Goal: Task Accomplishment & Management: Manage account settings

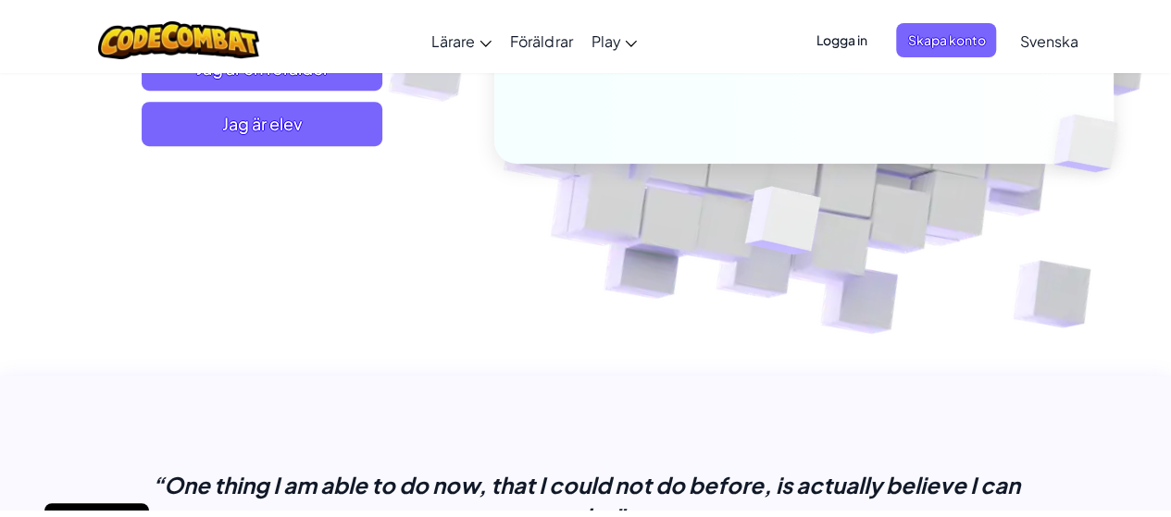
scroll to position [468, 0]
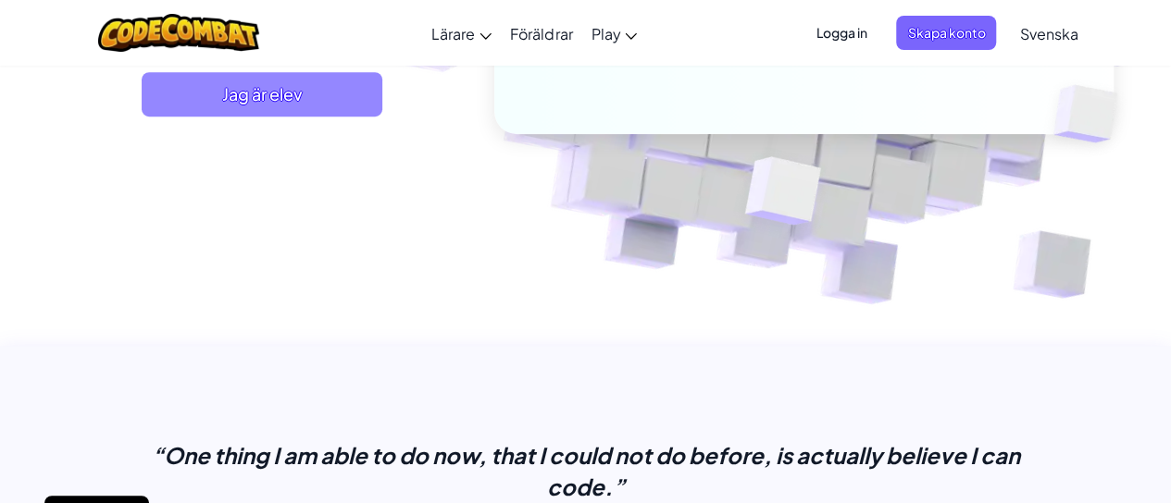
click at [278, 92] on span "Jag är elev" at bounding box center [262, 94] width 241 height 44
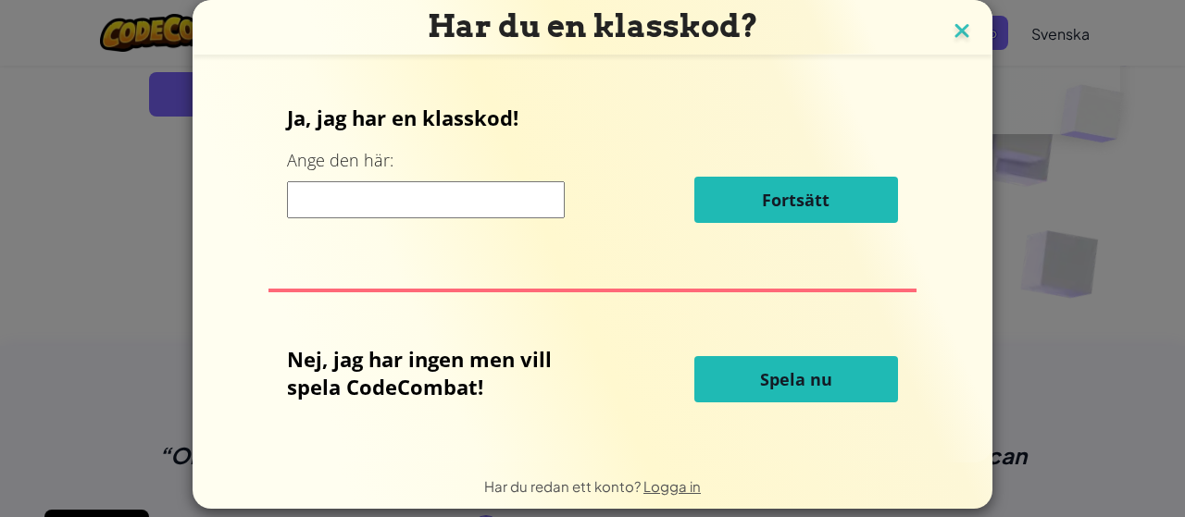
click at [955, 36] on img at bounding box center [961, 33] width 24 height 28
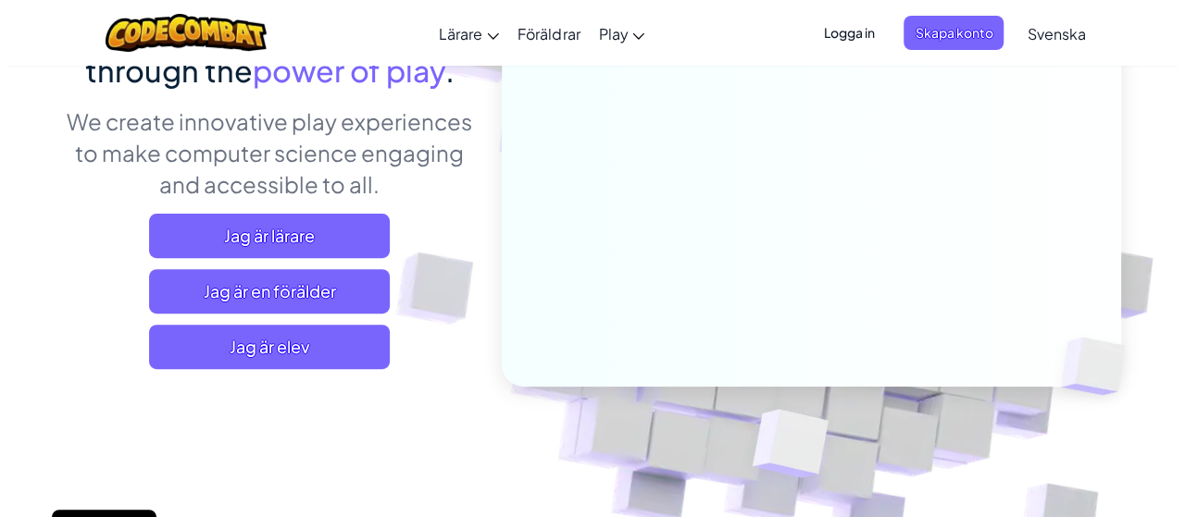
scroll to position [214, 0]
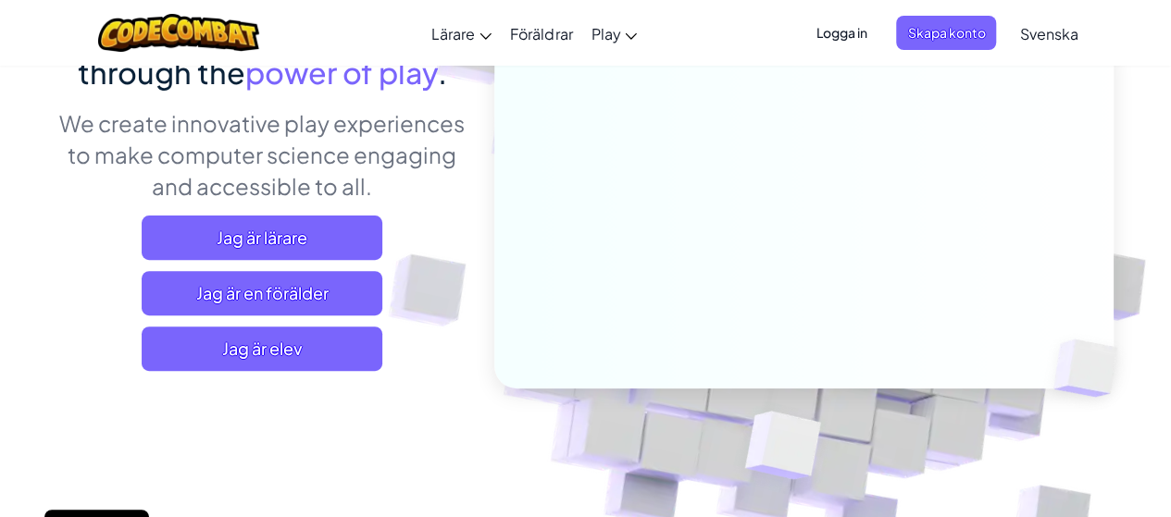
click at [838, 38] on span "Logga in" at bounding box center [840, 33] width 73 height 34
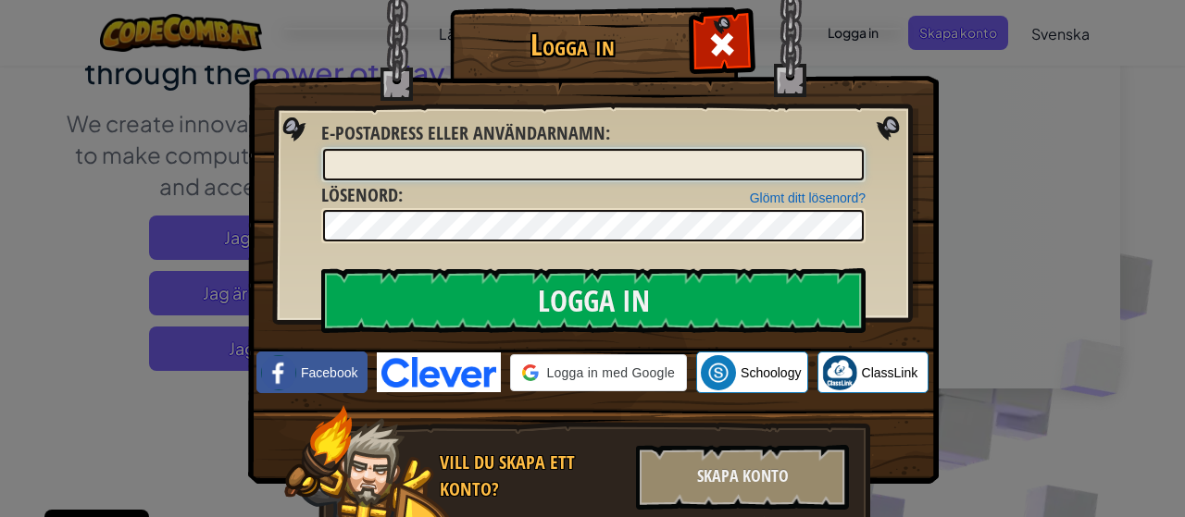
click at [627, 161] on input "E-postadress eller användarnamn :" at bounding box center [593, 164] width 540 height 31
type input "[PERSON_NAME][EMAIL_ADDRESS][DOMAIN_NAME]"
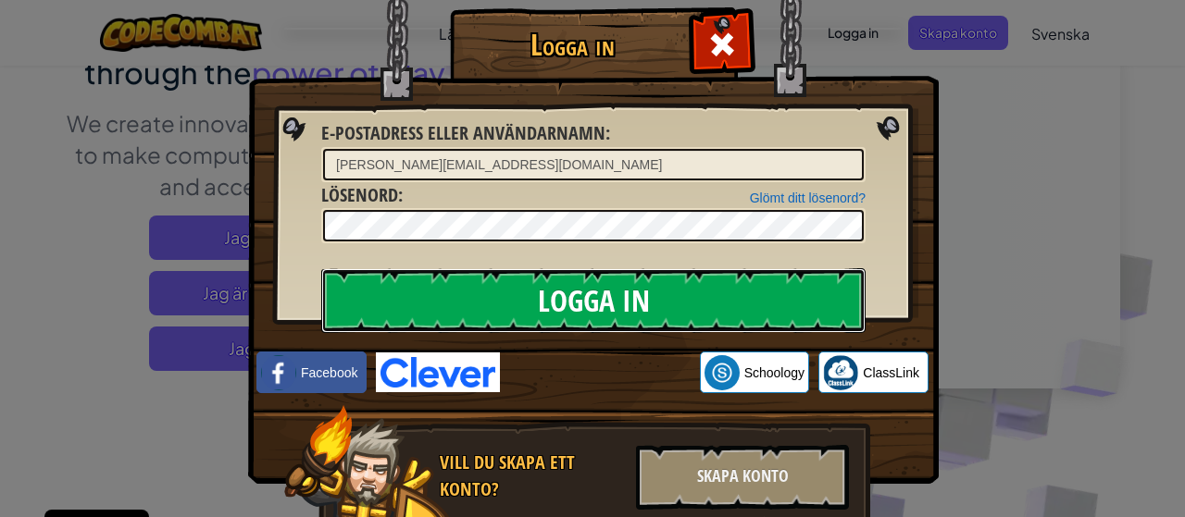
click at [629, 310] on input "Logga in" at bounding box center [593, 300] width 544 height 65
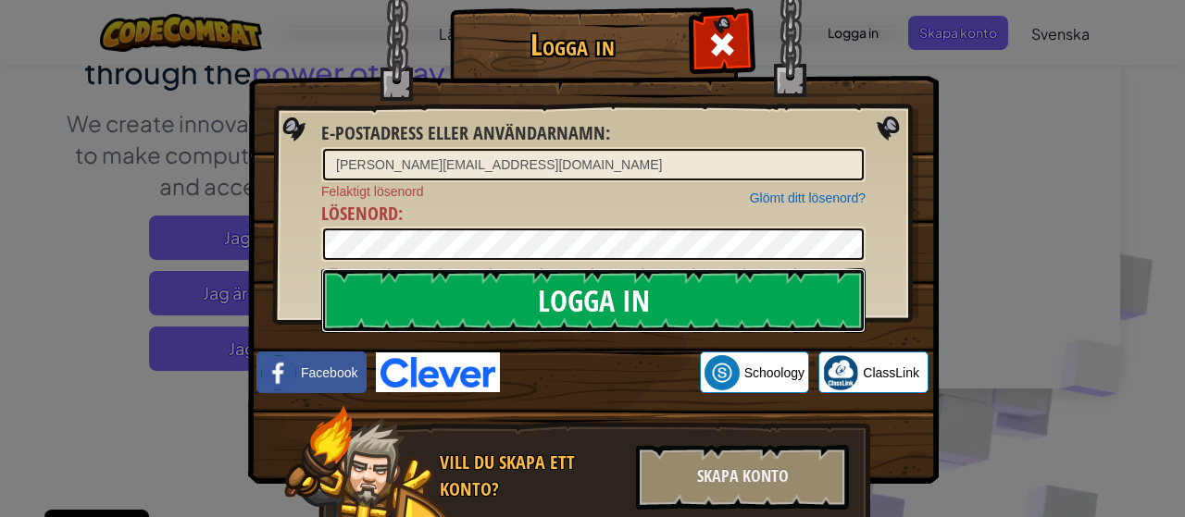
click at [616, 308] on input "Logga in" at bounding box center [593, 300] width 544 height 65
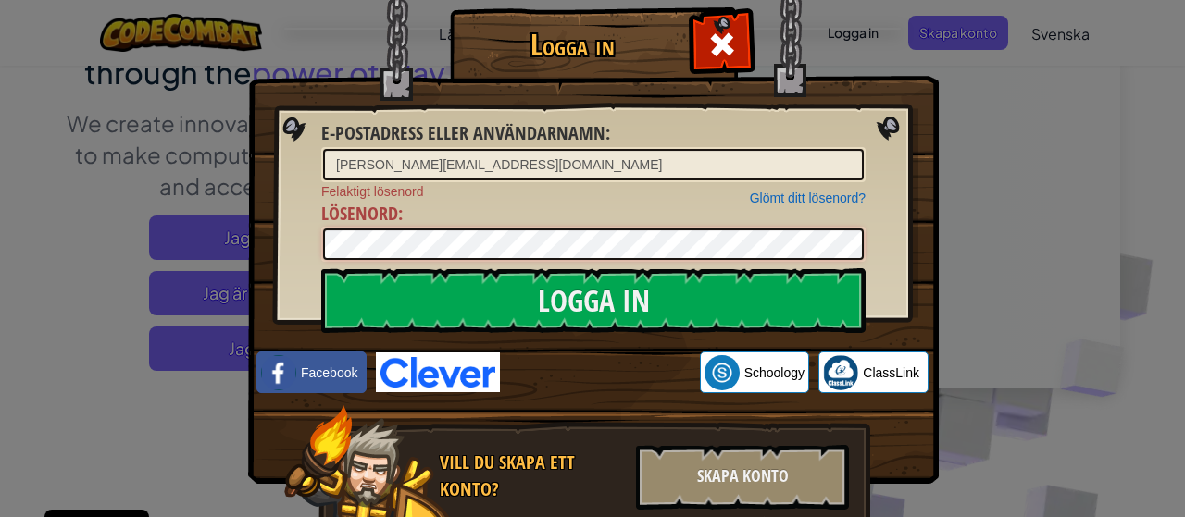
click at [321, 268] on input "Logga in" at bounding box center [593, 300] width 544 height 65
click at [784, 194] on link "Glömt ditt lösenord?" at bounding box center [808, 198] width 116 height 15
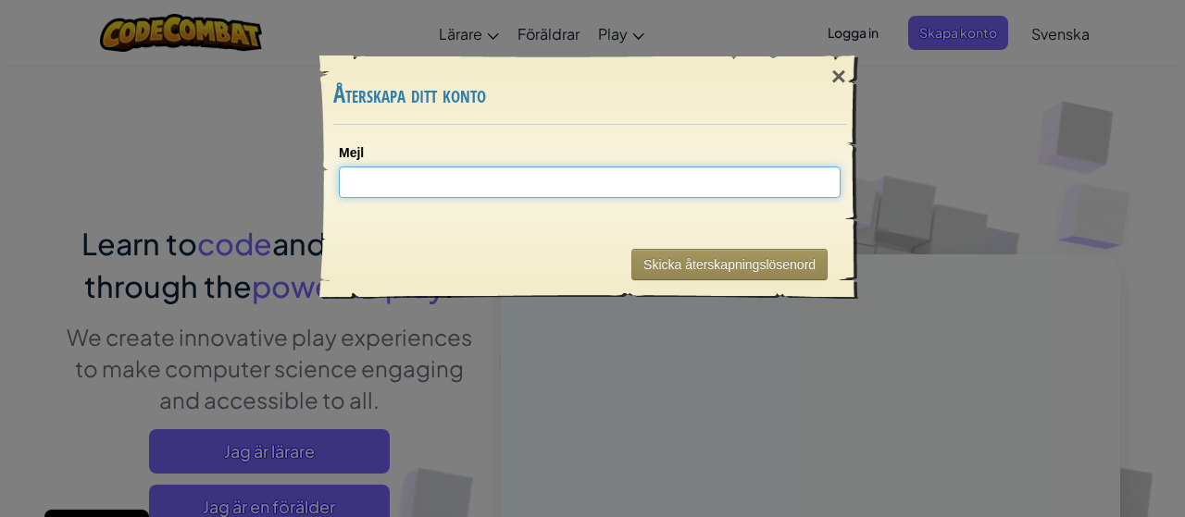
click at [670, 190] on input "Mejl" at bounding box center [590, 182] width 502 height 31
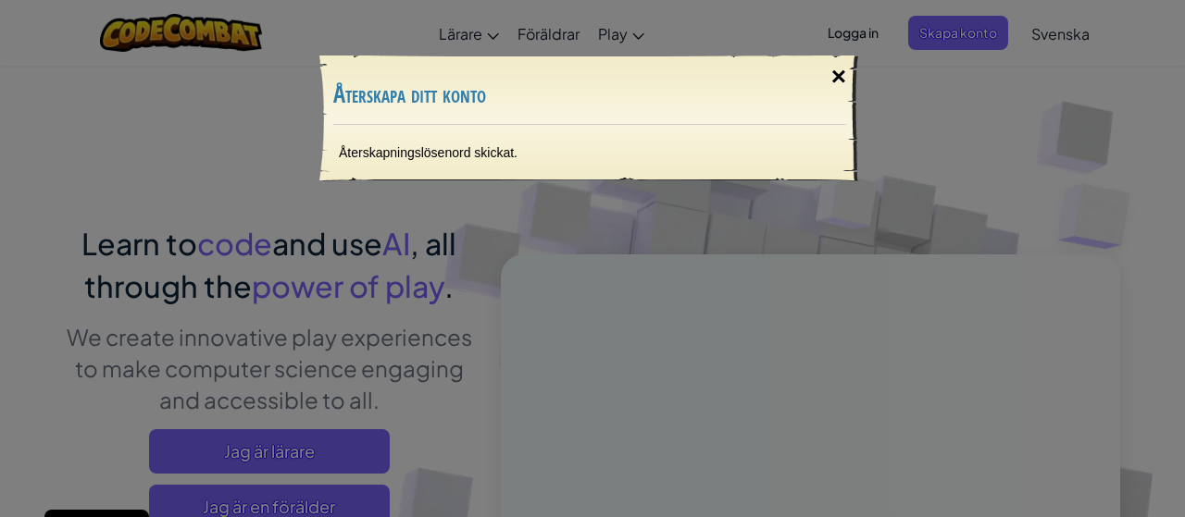
click at [835, 73] on div "×" at bounding box center [838, 77] width 43 height 54
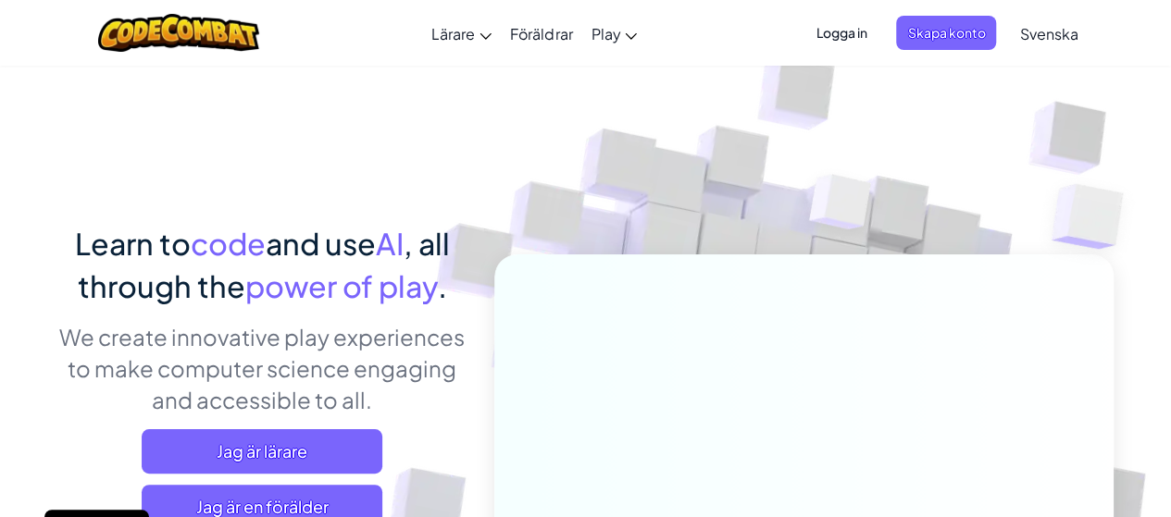
click at [840, 38] on span "Logga in" at bounding box center [840, 33] width 73 height 34
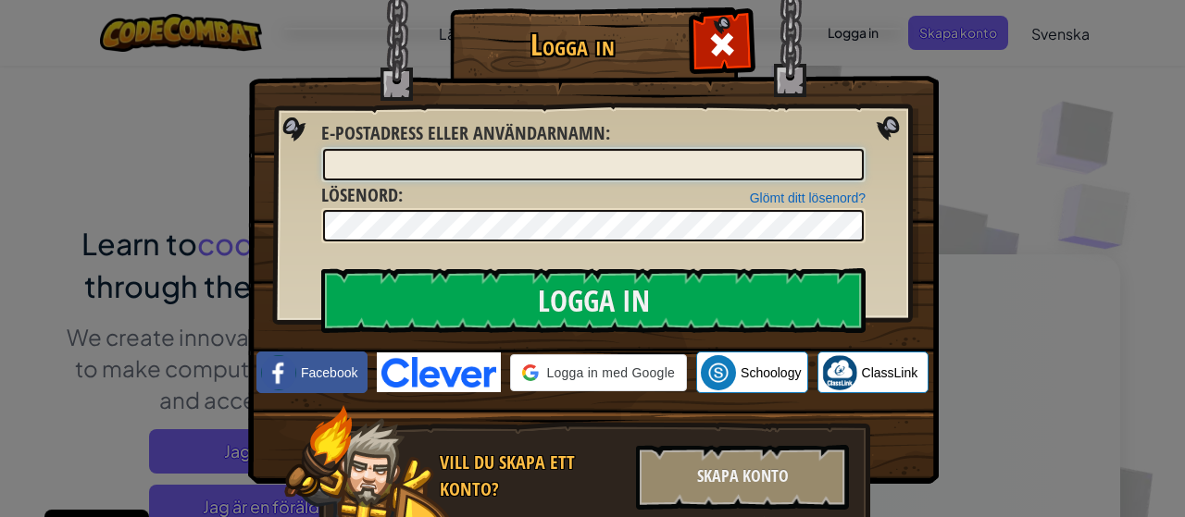
click at [681, 157] on input "E-postadress eller användarnamn :" at bounding box center [593, 164] width 540 height 31
type input "[PERSON_NAME][EMAIL_ADDRESS][DOMAIN_NAME]"
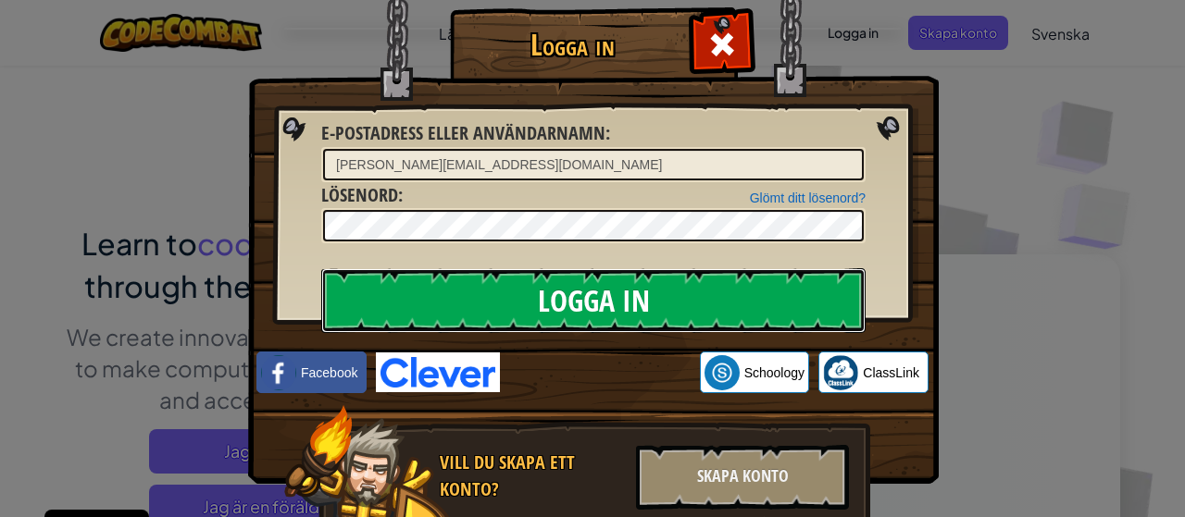
click at [569, 313] on input "Logga in" at bounding box center [593, 300] width 544 height 65
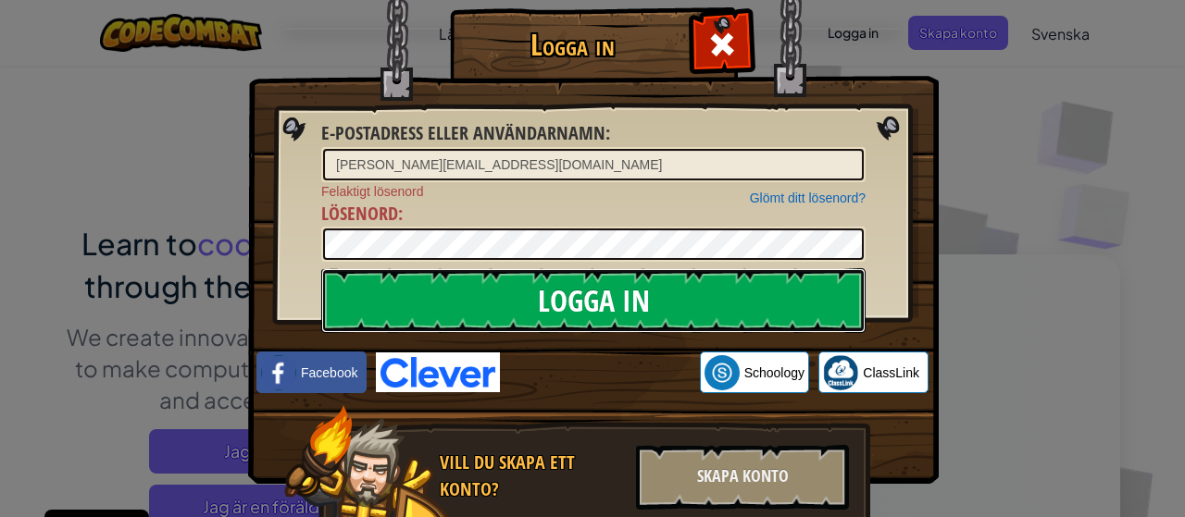
click at [544, 294] on input "Logga in" at bounding box center [593, 300] width 544 height 65
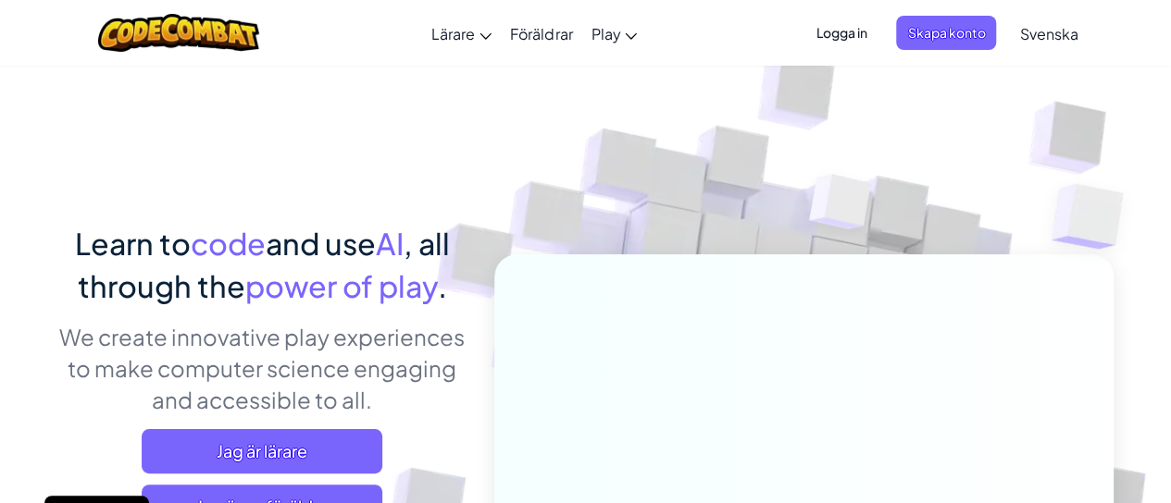
click at [838, 29] on span "Logga in" at bounding box center [840, 33] width 73 height 34
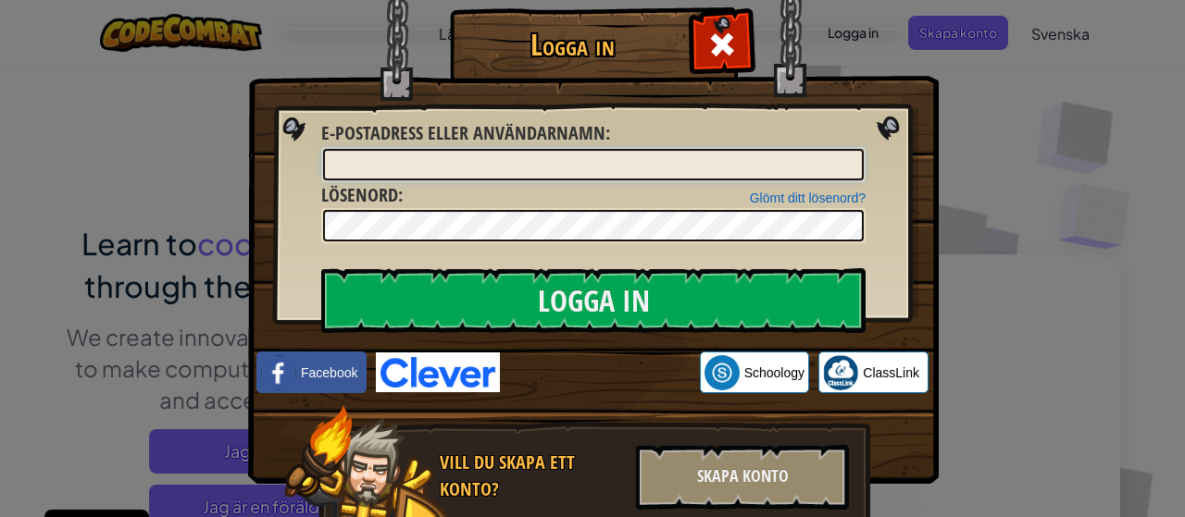
click at [577, 160] on input "E-postadress eller användarnamn :" at bounding box center [593, 164] width 540 height 31
type input "[PERSON_NAME][EMAIL_ADDRESS][DOMAIN_NAME]"
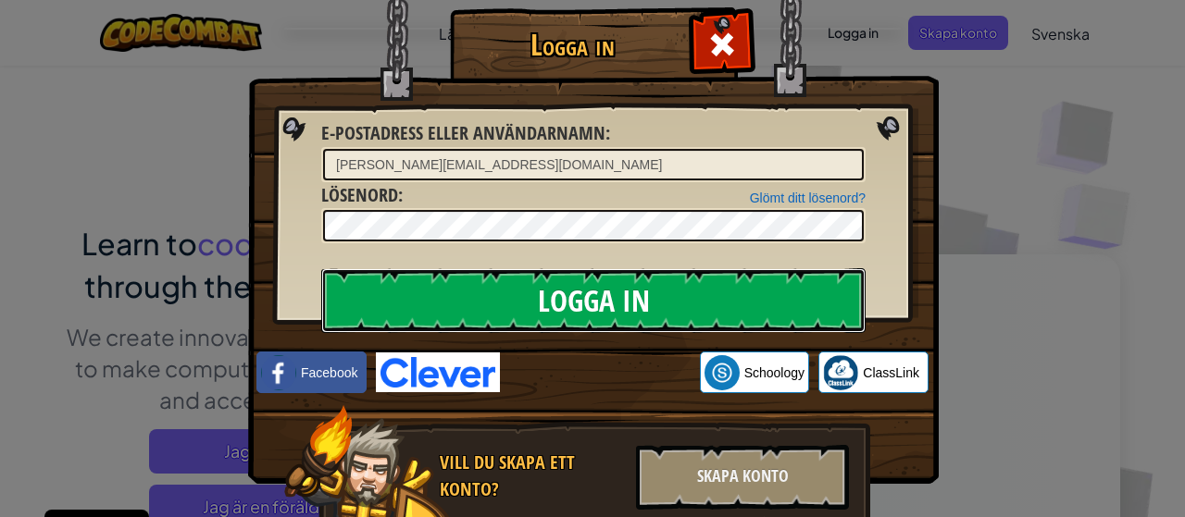
click at [687, 292] on input "Logga in" at bounding box center [593, 300] width 544 height 65
